Goal: Information Seeking & Learning: Compare options

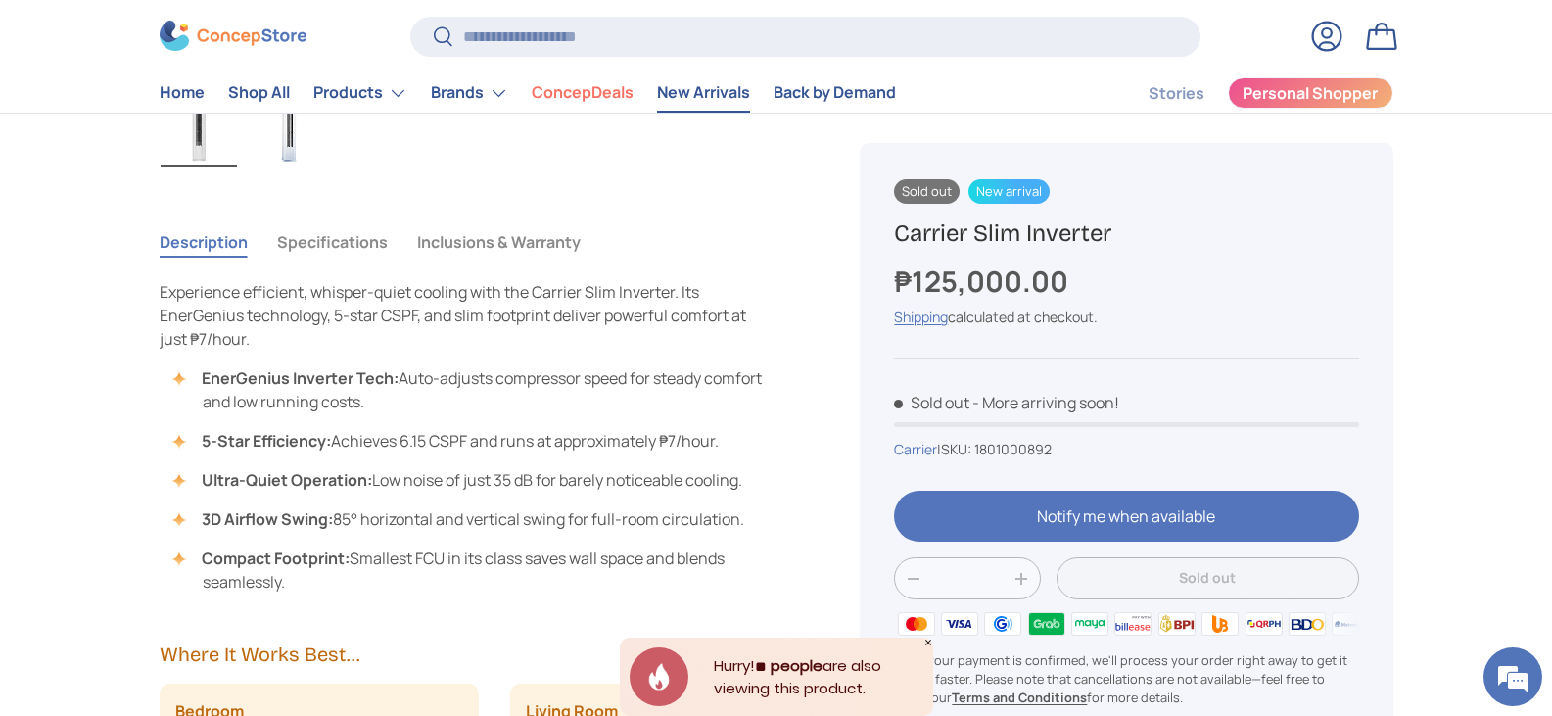
scroll to position [979, 0]
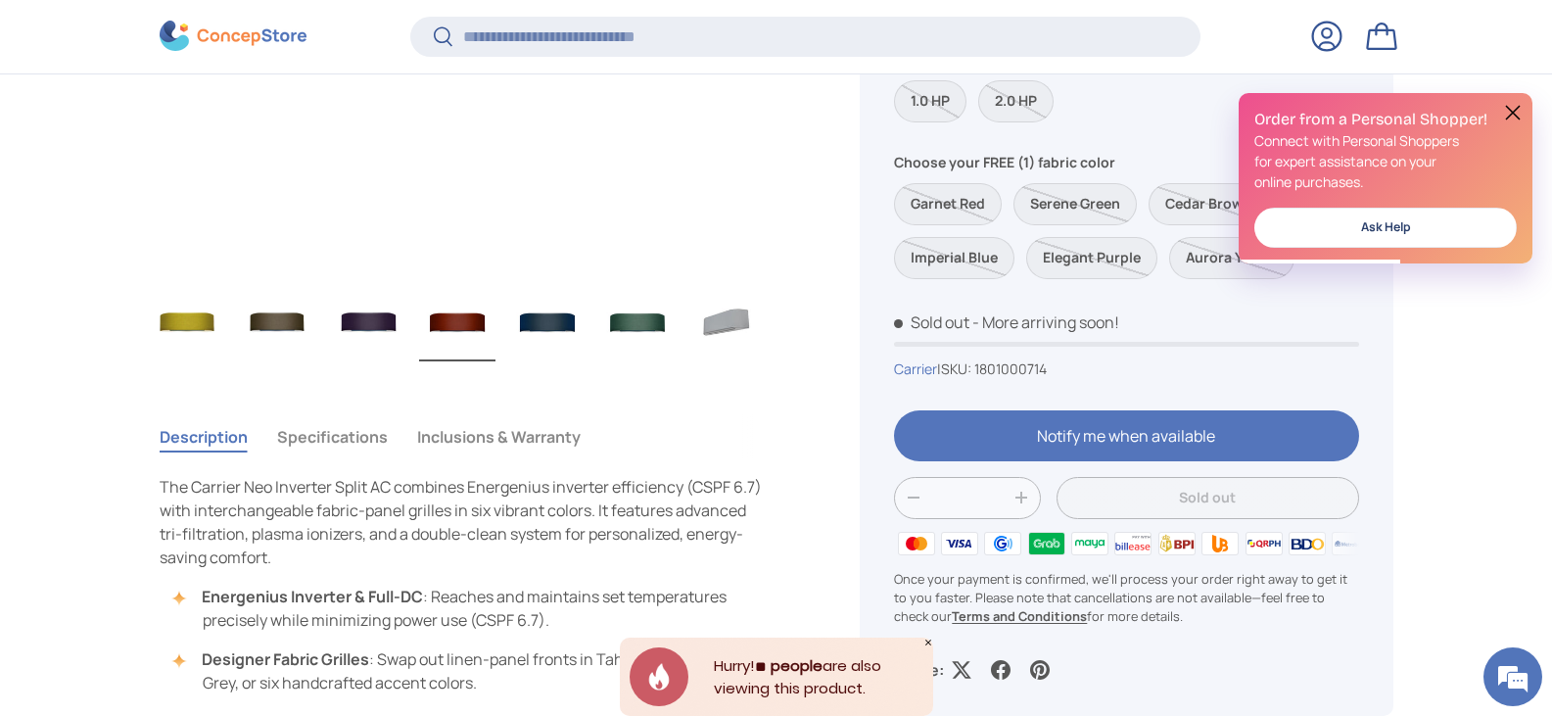
drag, startPoint x: 623, startPoint y: 313, endPoint x: 630, endPoint y: 327, distance: 15.8
click at [623, 313] on img "Gallery Viewer" at bounding box center [637, 322] width 76 height 78
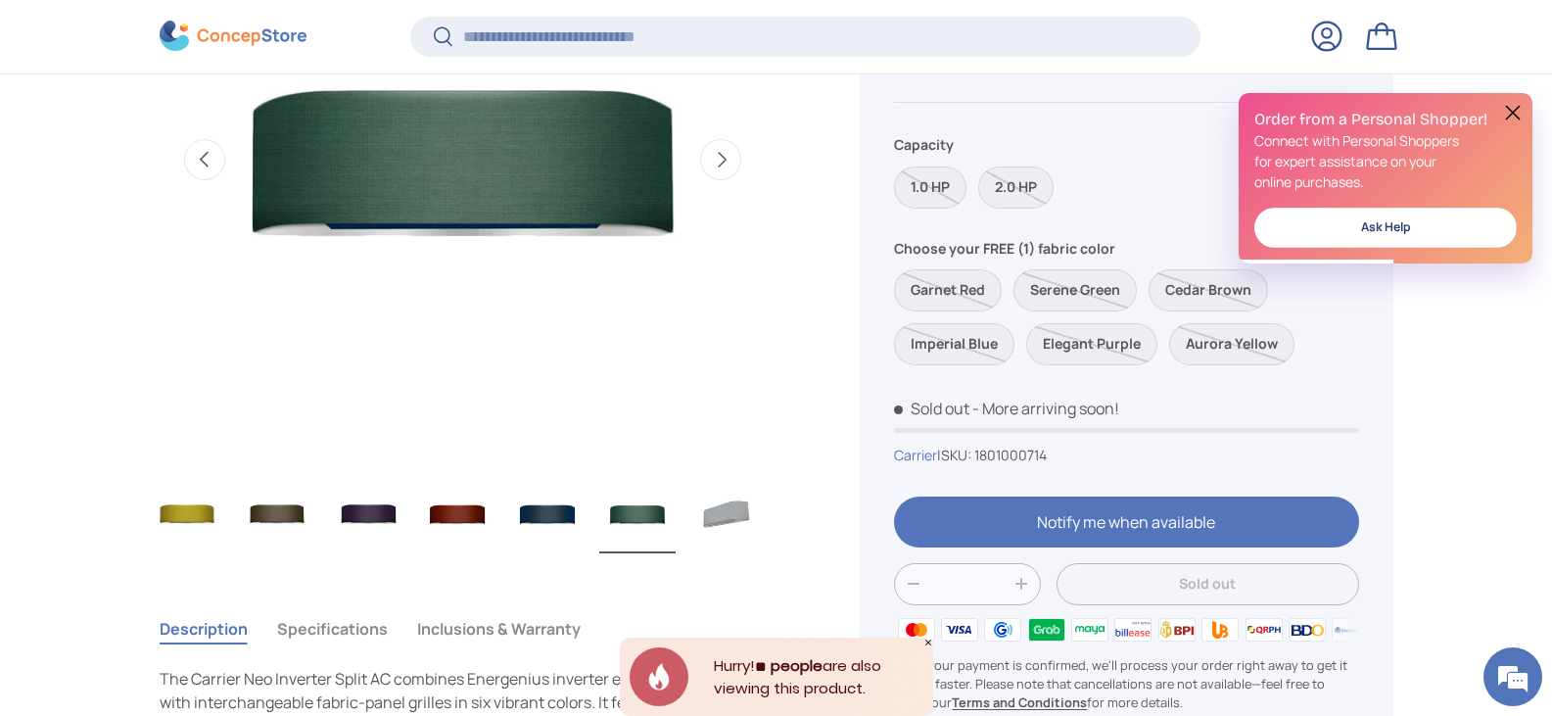
scroll to position [783, 0]
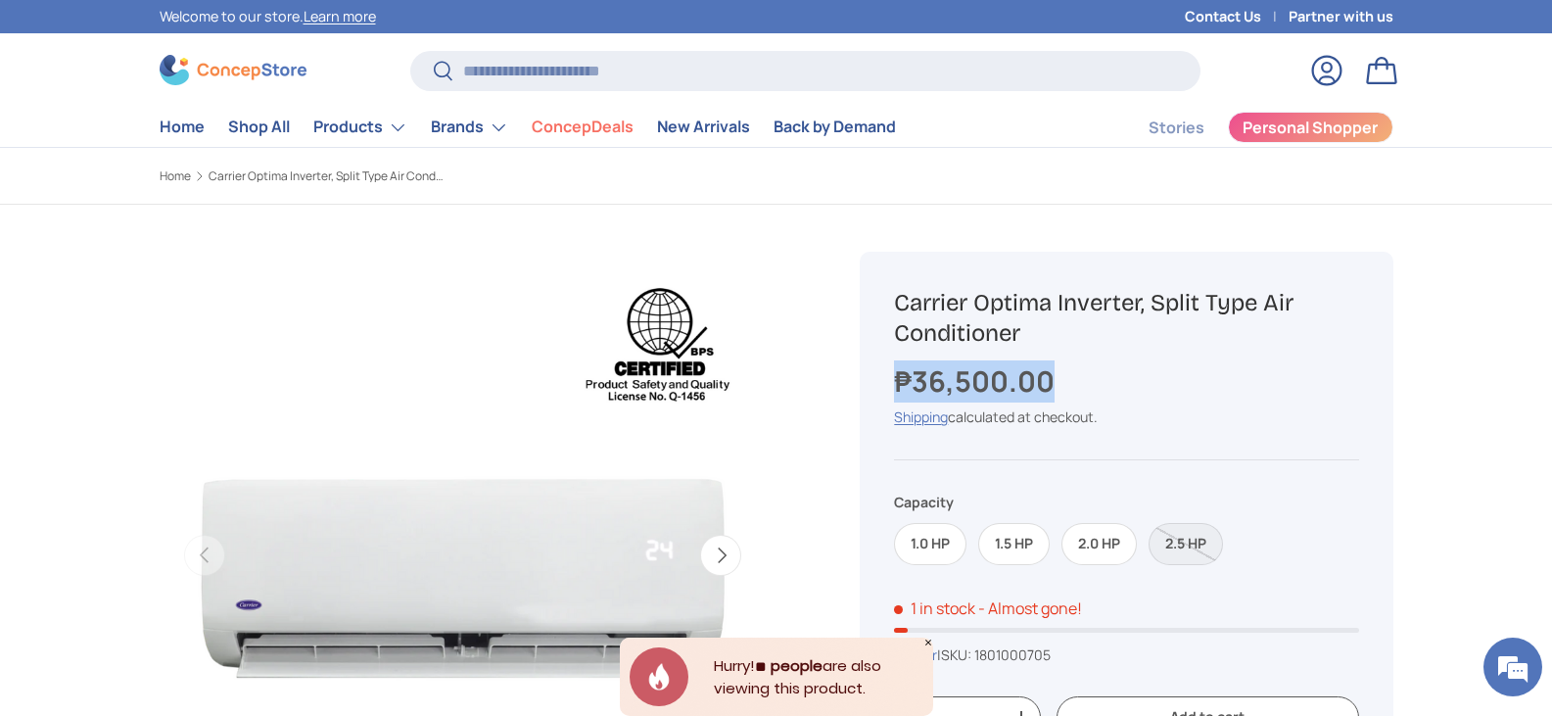
drag, startPoint x: 900, startPoint y: 377, endPoint x: 1194, endPoint y: 377, distance: 294.7
click at [1194, 377] on div "₱36,500.00" at bounding box center [1126, 381] width 464 height 42
click at [984, 377] on strong "₱36,500.00" at bounding box center [976, 380] width 165 height 39
drag, startPoint x: 984, startPoint y: 377, endPoint x: 1565, endPoint y: 415, distance: 582.8
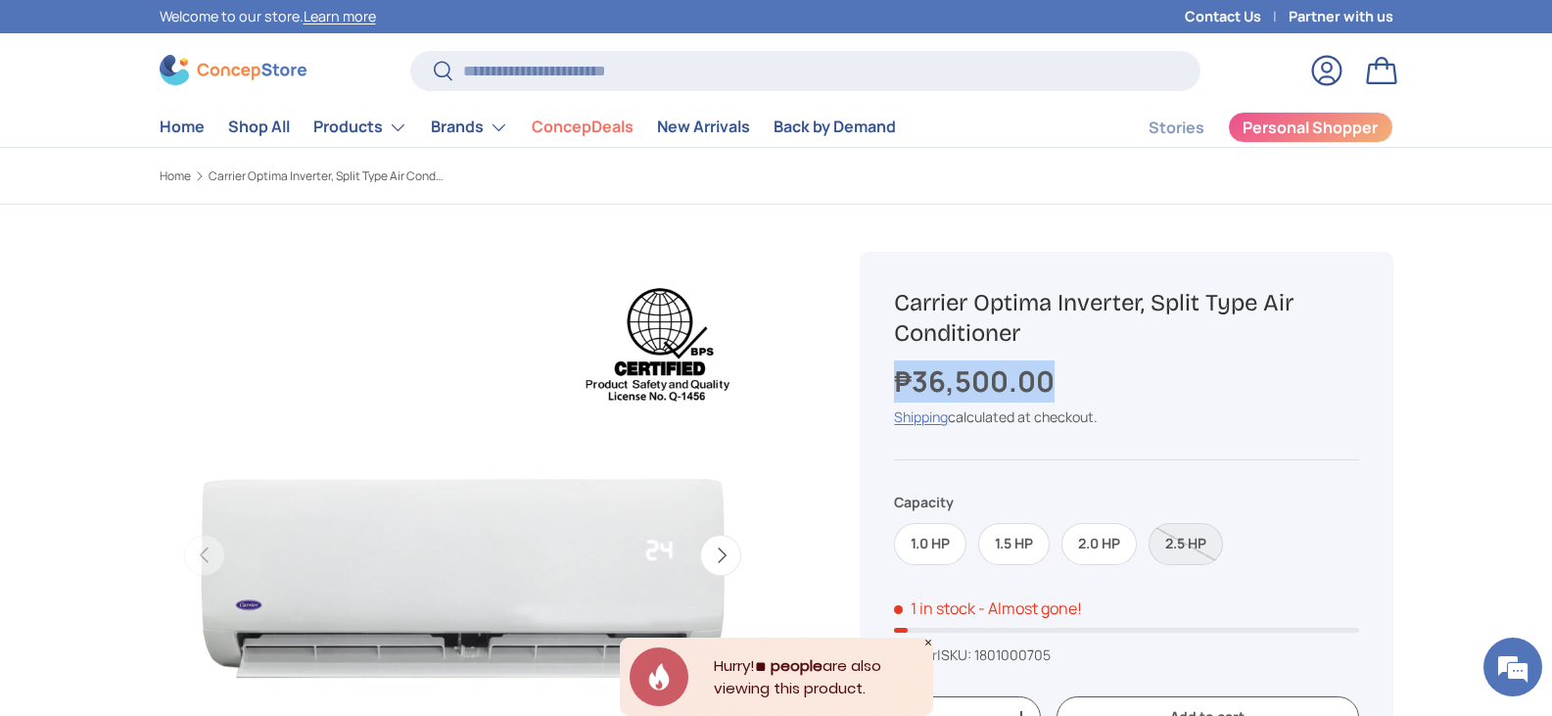
click at [987, 377] on strong "₱36,500.00" at bounding box center [976, 380] width 165 height 39
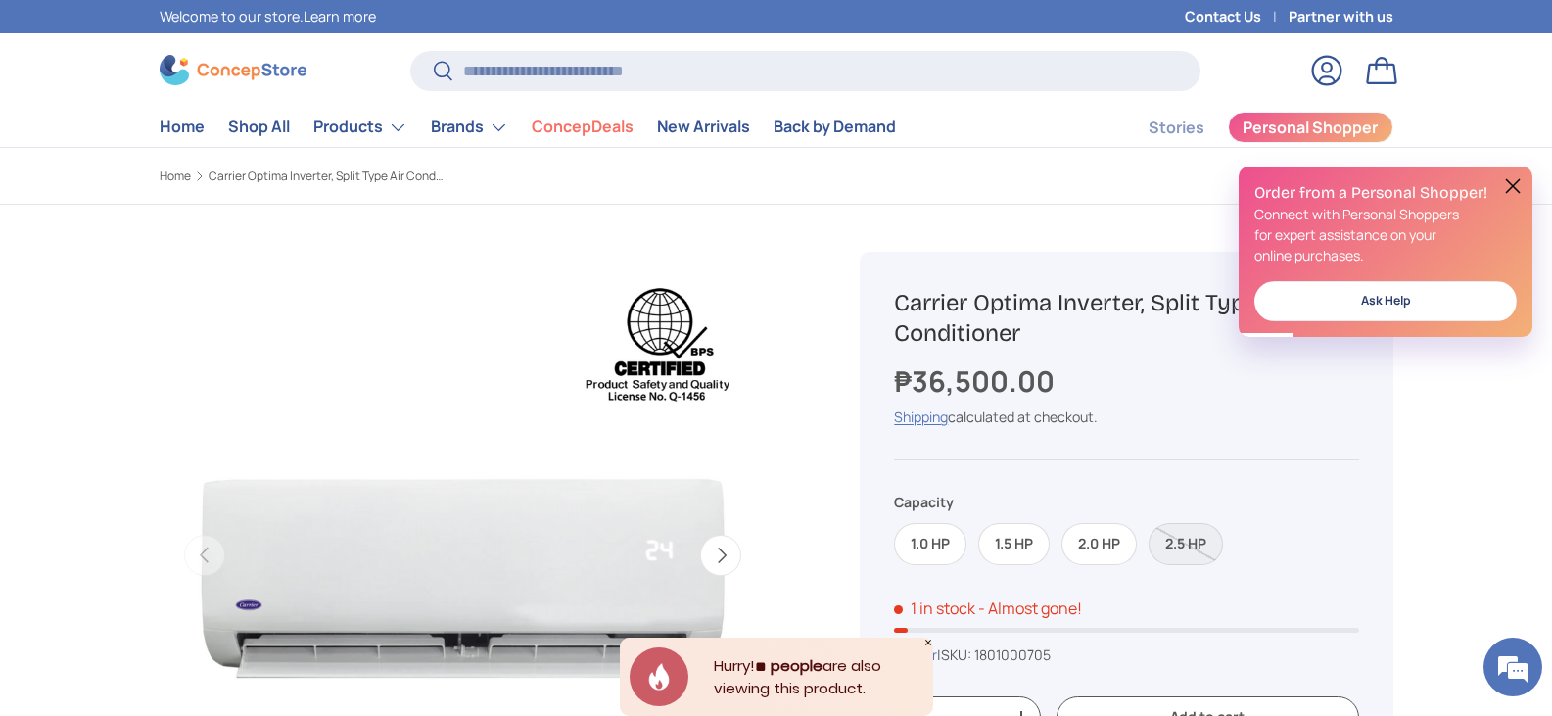
click at [1062, 307] on h1 "Carrier Optima Inverter, Split Type Air Conditioner" at bounding box center [1126, 318] width 464 height 61
click at [1063, 305] on h1 "Carrier Optima Inverter, Split Type Air Conditioner" at bounding box center [1126, 318] width 464 height 61
click at [928, 543] on label "1.0 HP" at bounding box center [930, 544] width 72 height 42
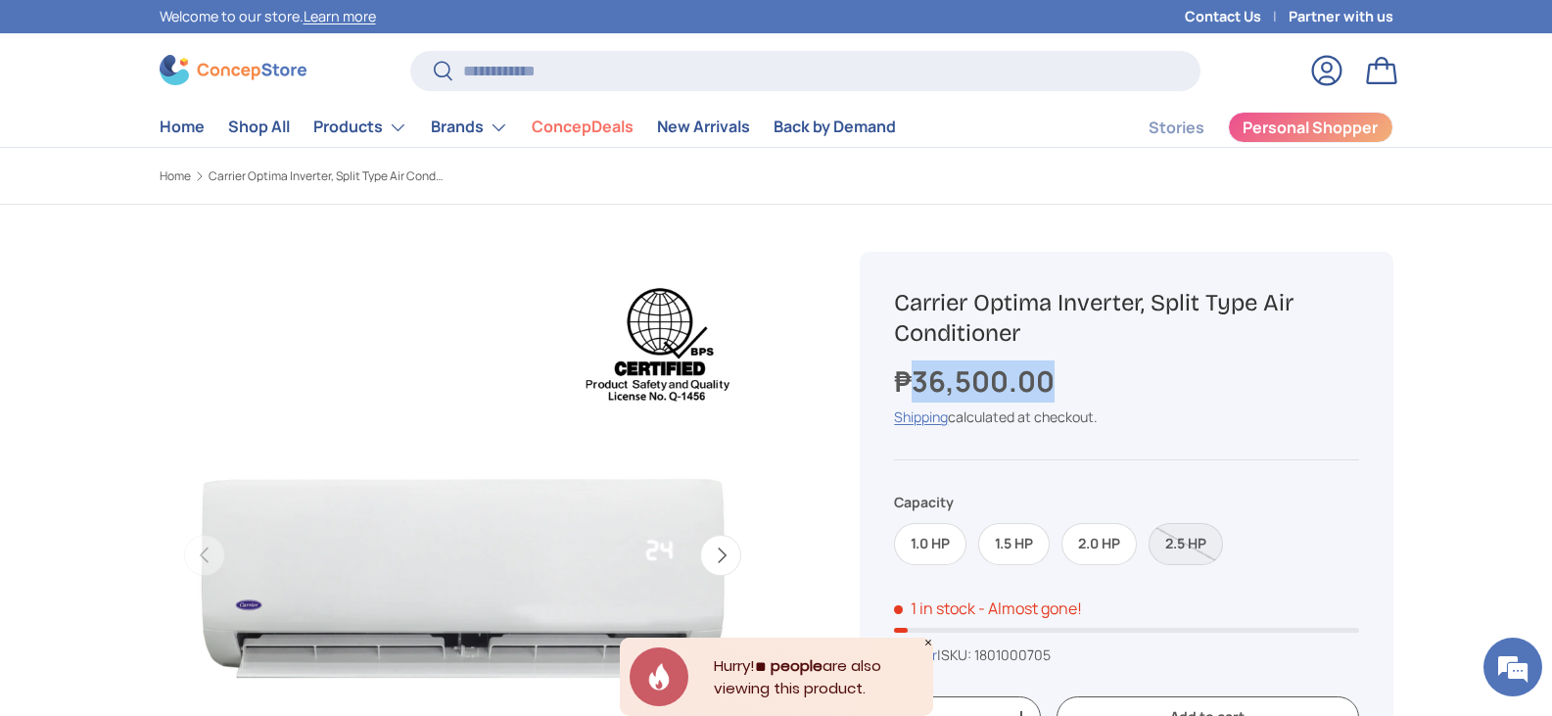
drag, startPoint x: 916, startPoint y: 383, endPoint x: 1079, endPoint y: 366, distance: 163.4
click at [1079, 366] on div "₱36,500.00" at bounding box center [1126, 381] width 464 height 42
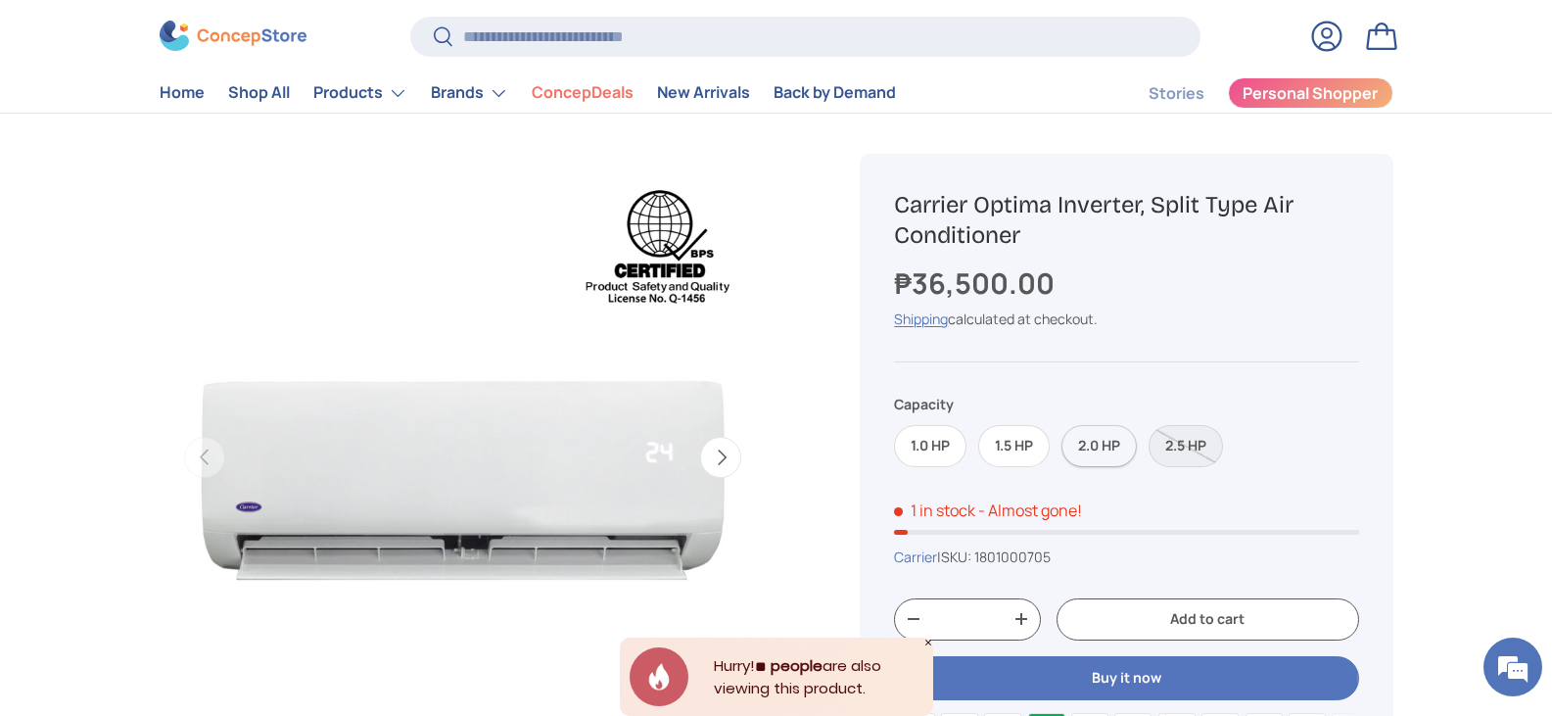
click at [1093, 449] on label "2.0 HP" at bounding box center [1098, 446] width 75 height 42
click at [1024, 449] on label "1.5 HP" at bounding box center [1013, 446] width 71 height 42
click at [899, 449] on label "1.0 HP" at bounding box center [930, 446] width 72 height 42
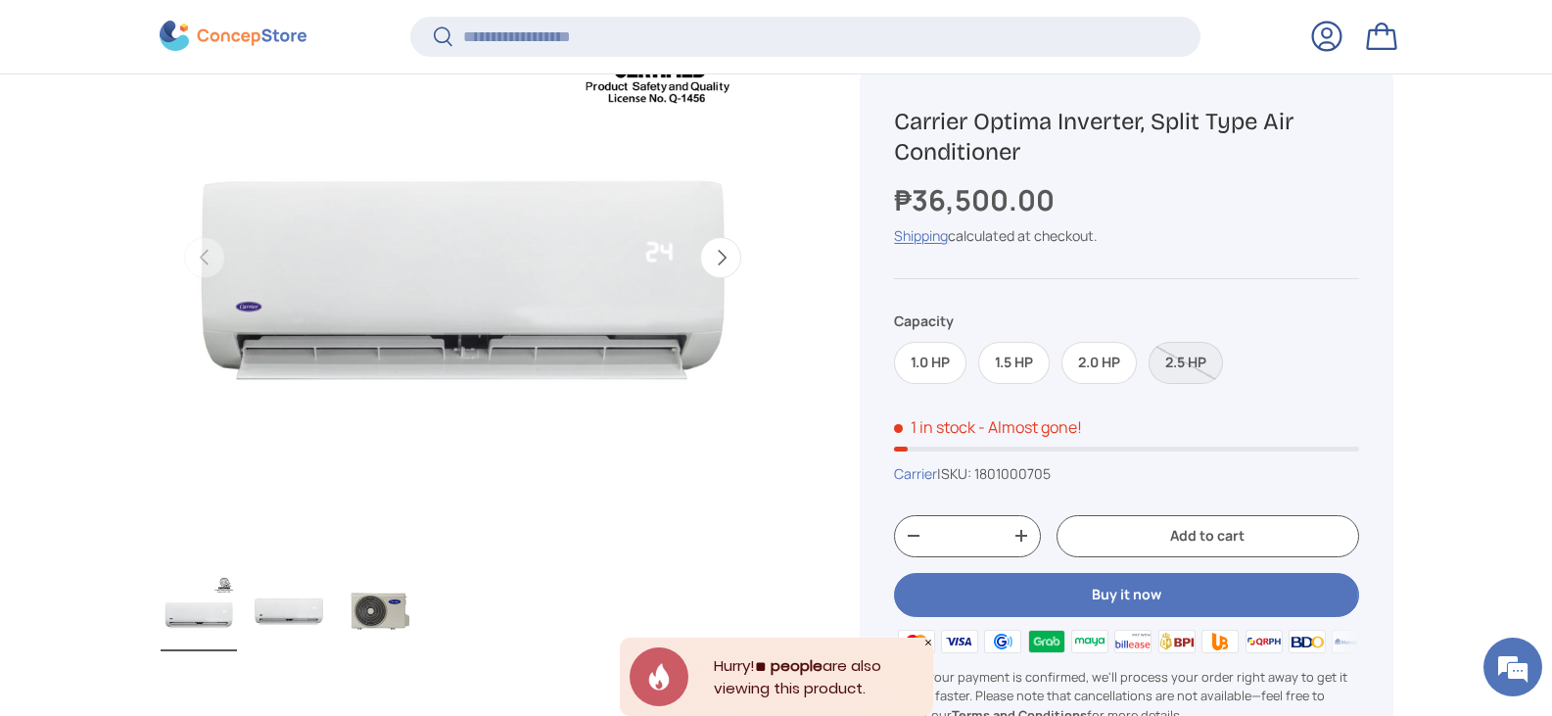
scroll to position [196, 0]
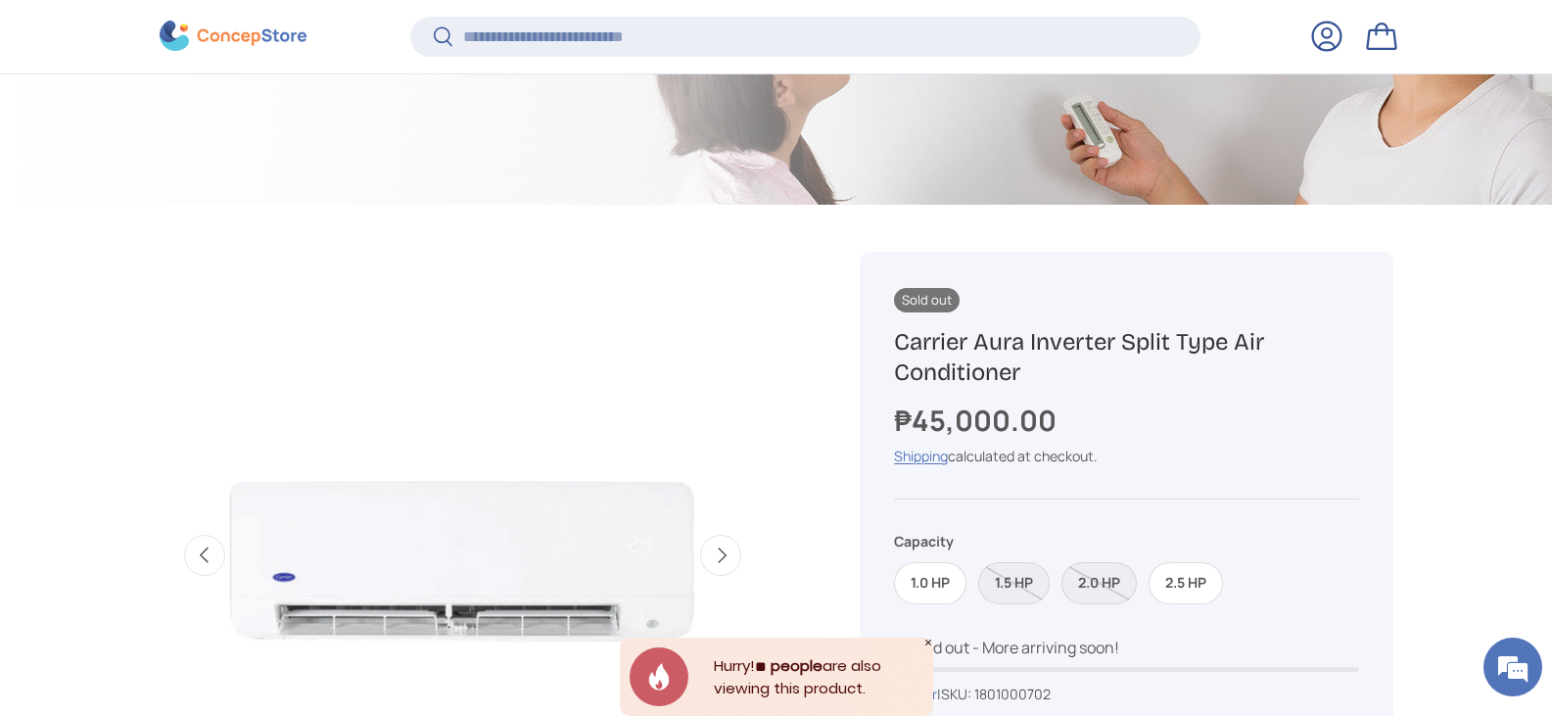
scroll to position [681, 0]
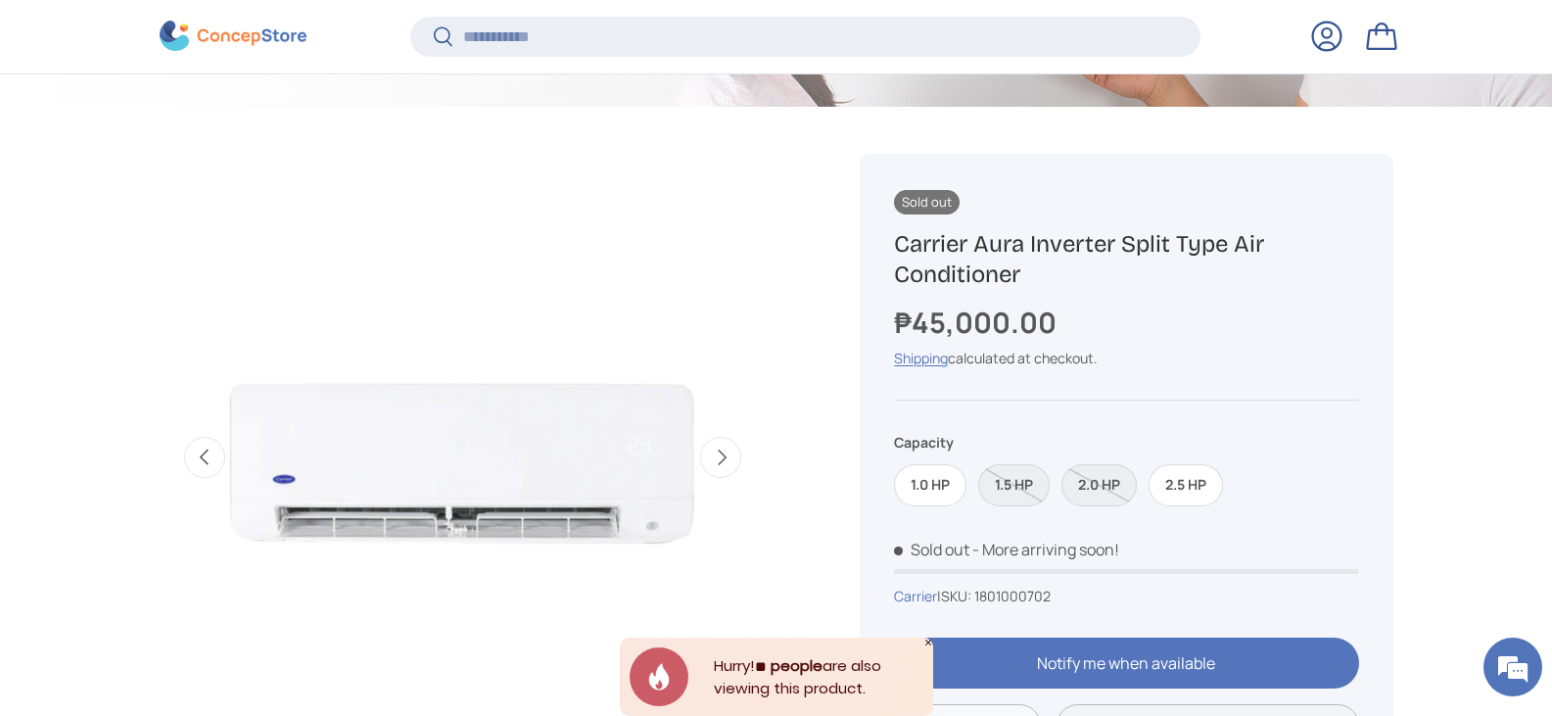
click at [1017, 259] on h1 "Carrier Aura Inverter Split Type Air Conditioner" at bounding box center [1126, 259] width 464 height 61
click at [1016, 259] on h1 "Carrier Aura Inverter Split Type Air Conditioner" at bounding box center [1126, 259] width 464 height 61
click at [1033, 246] on h1 "Carrier Aura Inverter Split Type Air Conditioner" at bounding box center [1126, 259] width 464 height 61
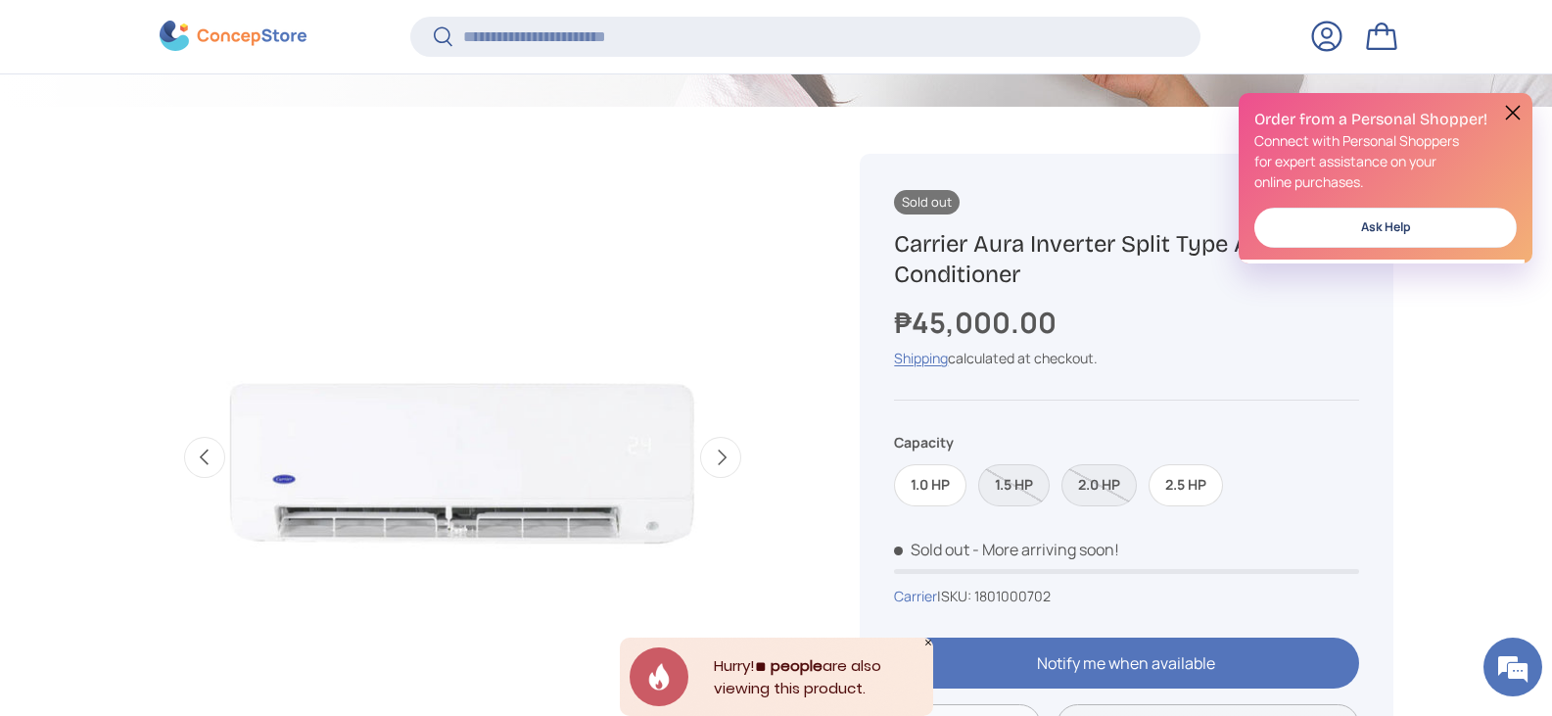
scroll to position [877, 0]
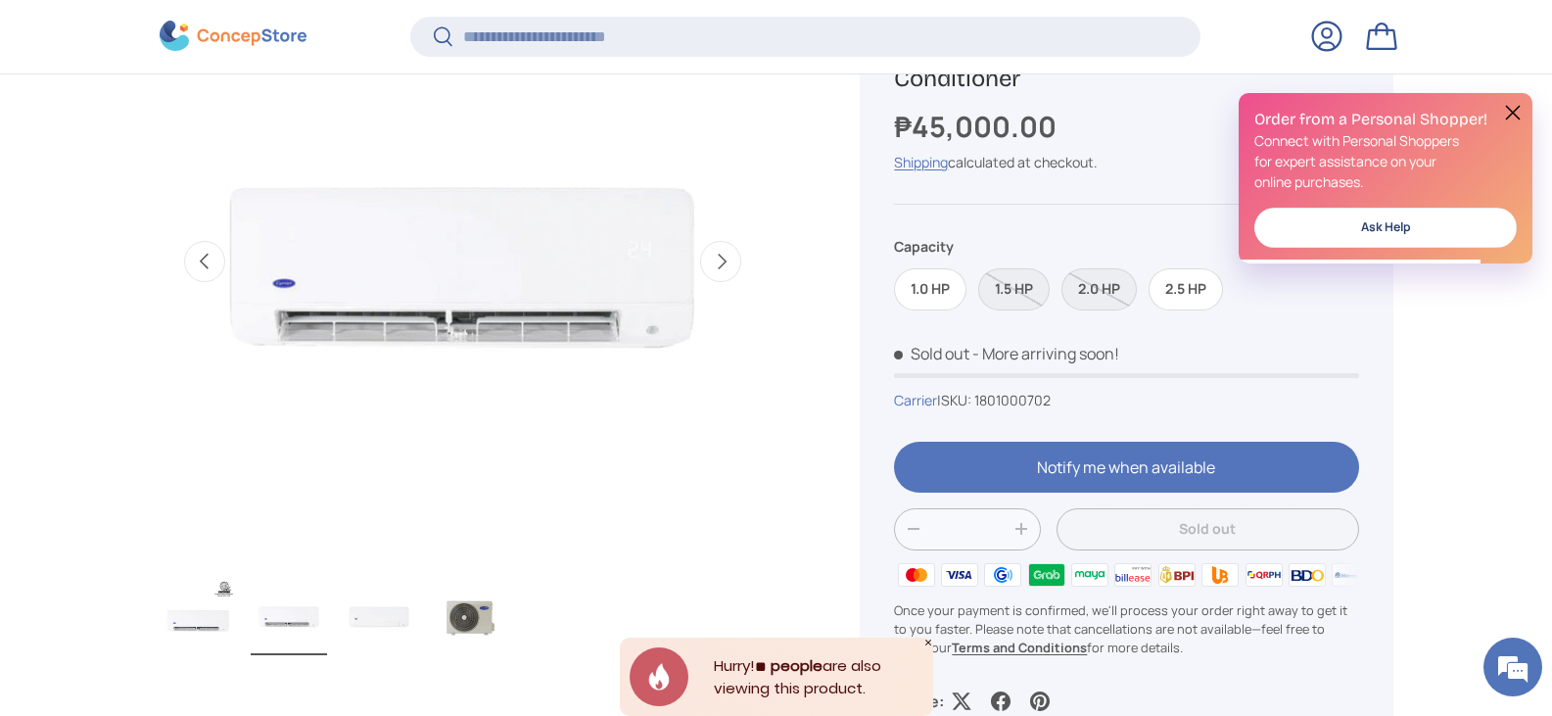
click at [724, 265] on button "Next" at bounding box center [720, 261] width 41 height 41
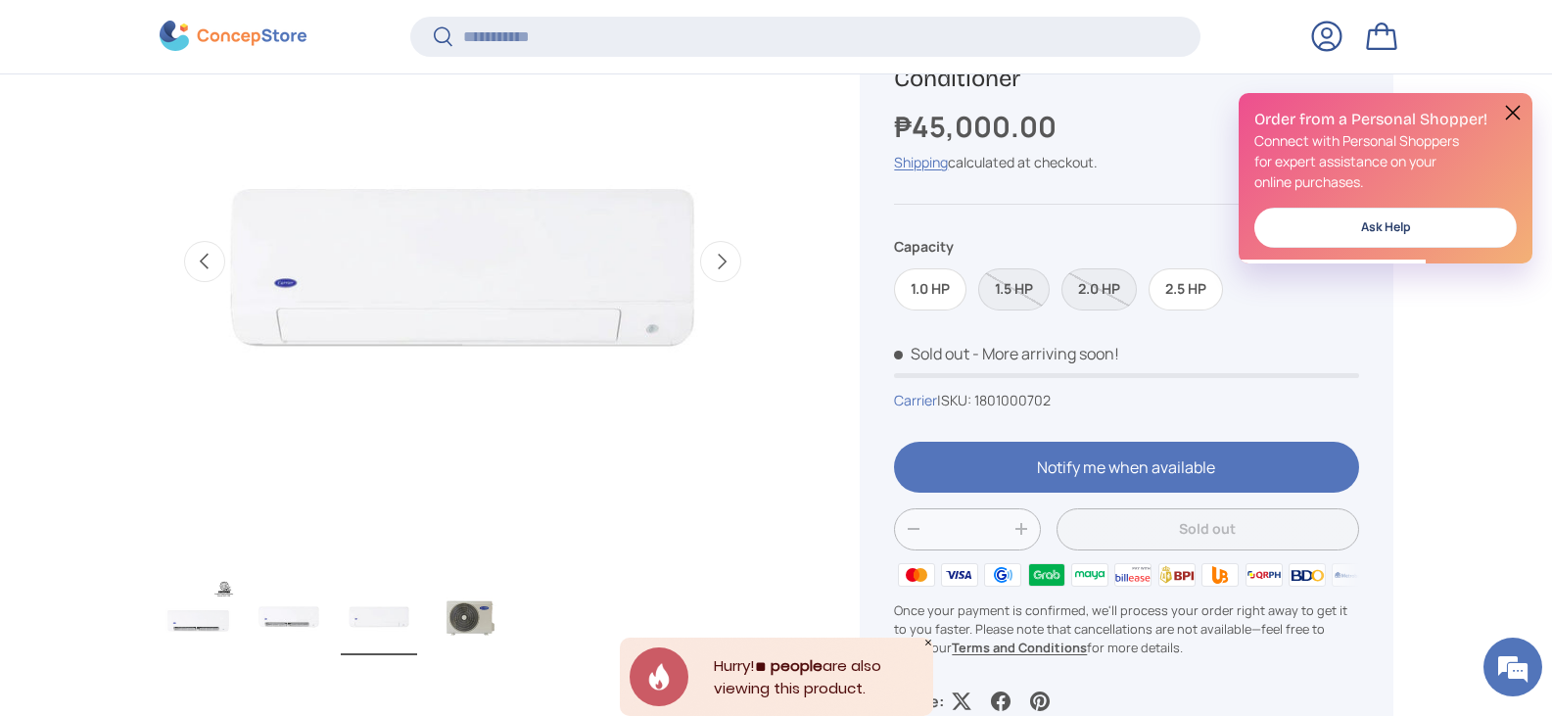
click at [196, 264] on button "Previous" at bounding box center [204, 261] width 41 height 41
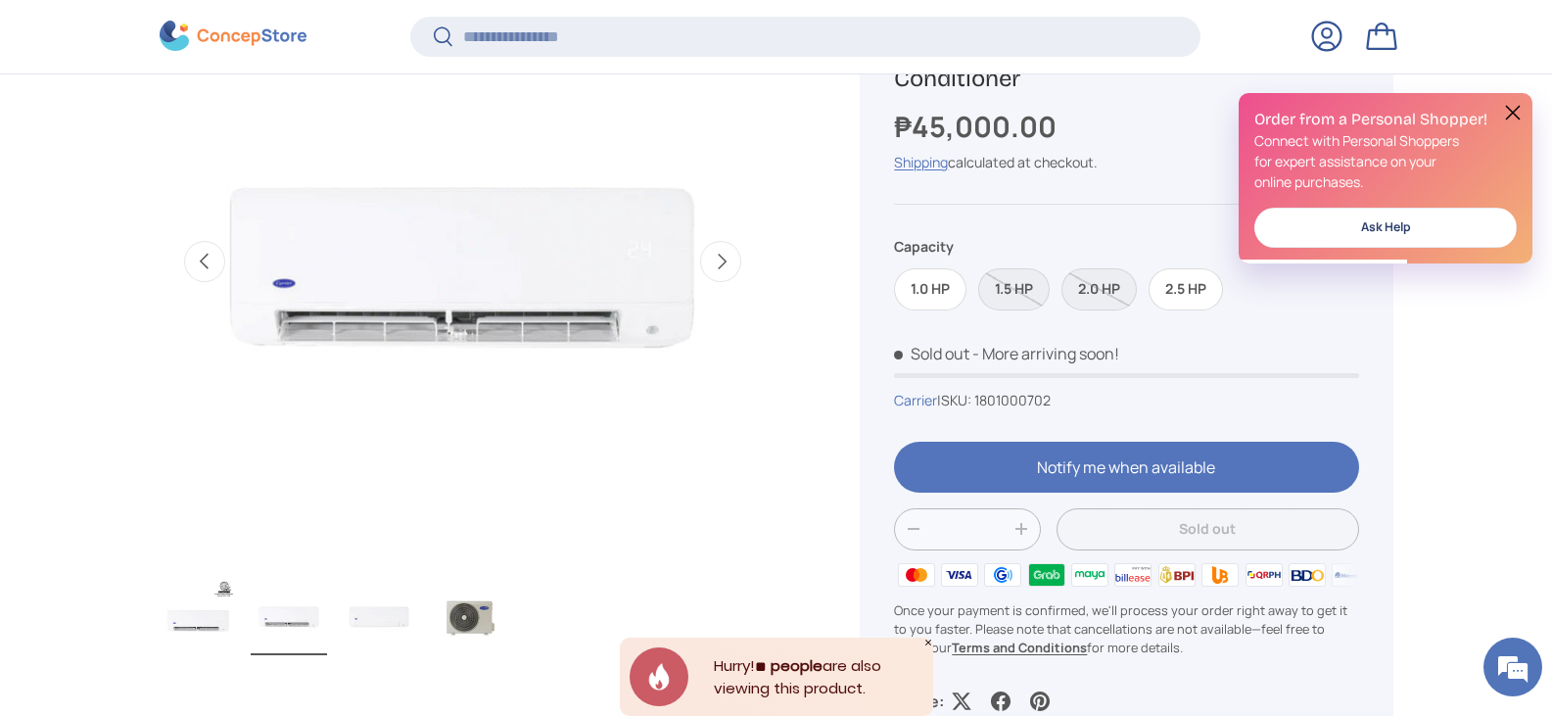
scroll to position [783, 0]
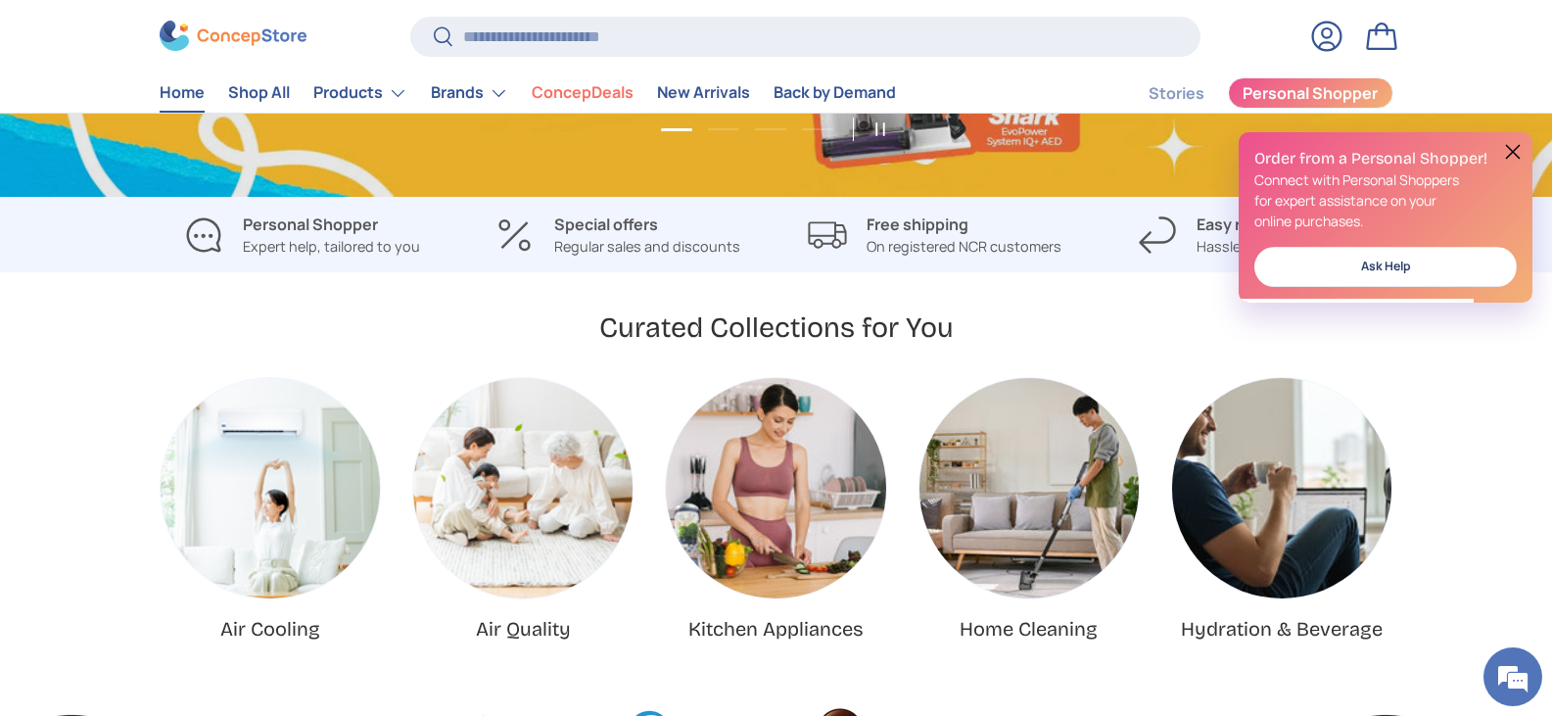
scroll to position [995, 0]
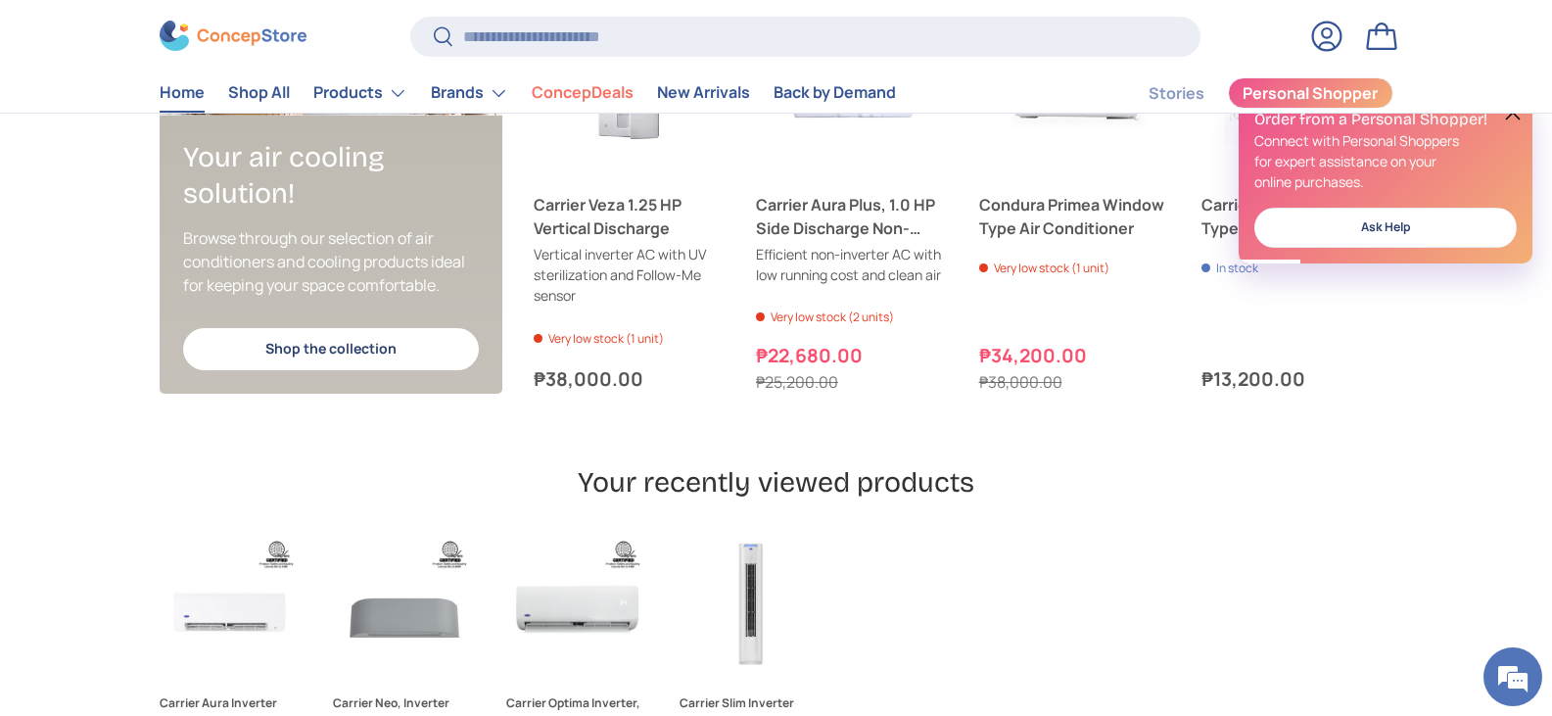
scroll to position [4797, 0]
